Goal: Task Accomplishment & Management: Manage account settings

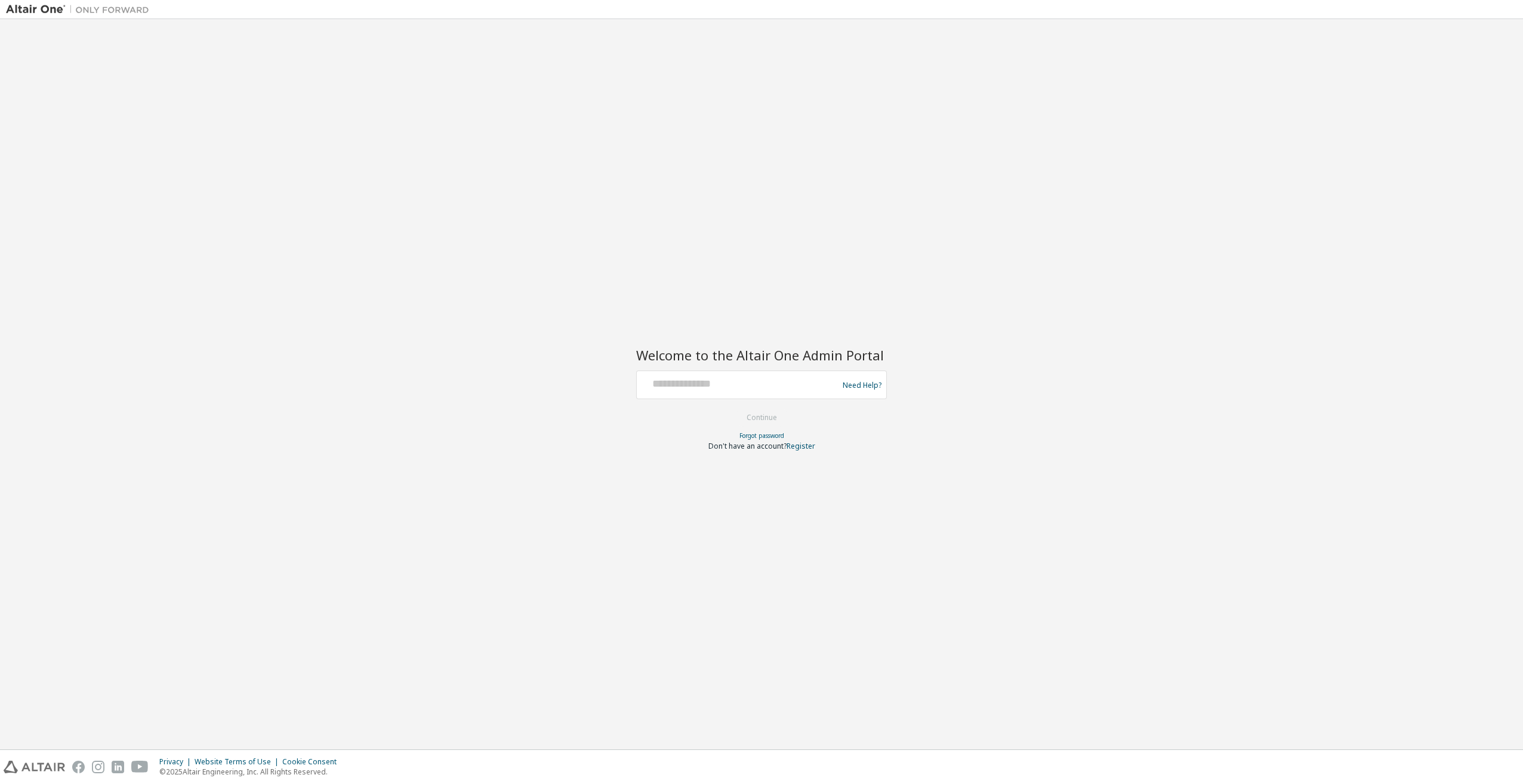
click at [727, 394] on div at bounding box center [739, 384] width 195 height 23
click at [746, 379] on input "text" at bounding box center [739, 382] width 195 height 18
type input "**********"
click at [734, 409] on button "Continue" at bounding box center [762, 418] width 55 height 18
